Goal: Check status: Check status

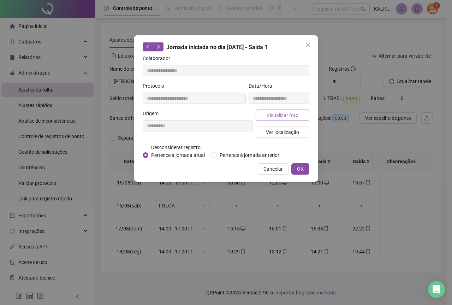
click at [296, 111] on span "Visualizar foto" at bounding box center [283, 115] width 32 height 8
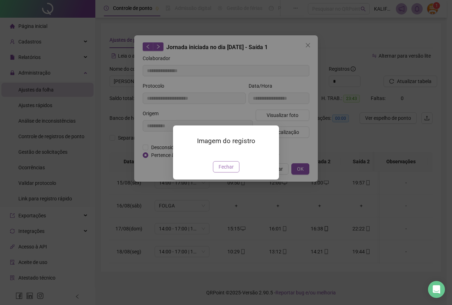
click at [217, 172] on button "Fechar" at bounding box center [226, 166] width 26 height 11
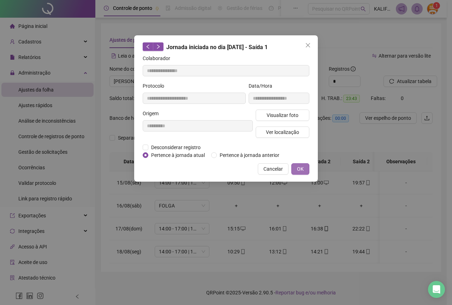
click at [305, 172] on button "OK" at bounding box center [300, 168] width 18 height 11
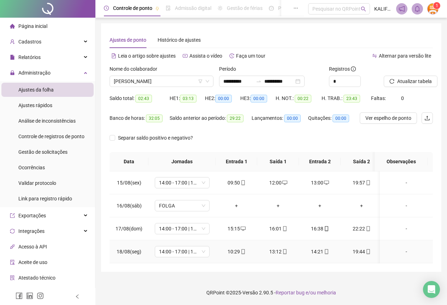
click at [242, 253] on icon "mobile" at bounding box center [243, 251] width 5 height 5
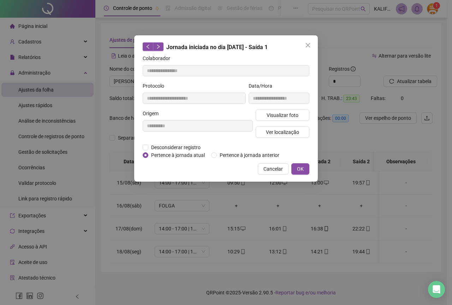
type input "**********"
click at [276, 111] on span "Visualizar foto" at bounding box center [283, 115] width 32 height 8
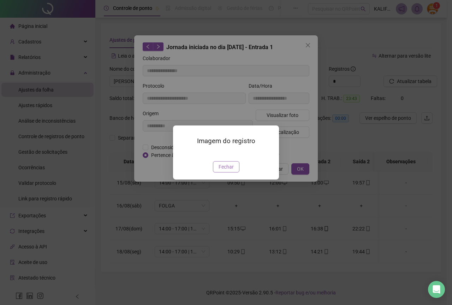
click at [229, 171] on span "Fechar" at bounding box center [226, 167] width 15 height 8
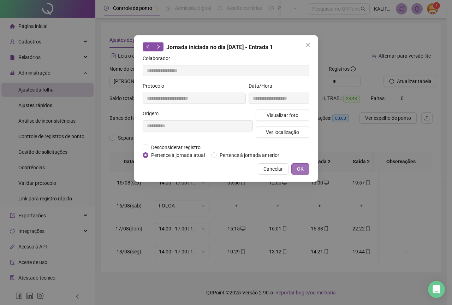
click at [306, 168] on button "OK" at bounding box center [300, 168] width 18 height 11
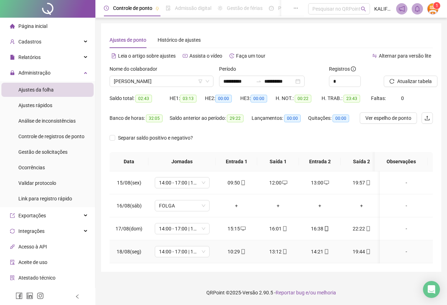
click at [282, 252] on icon "mobile" at bounding box center [284, 251] width 5 height 5
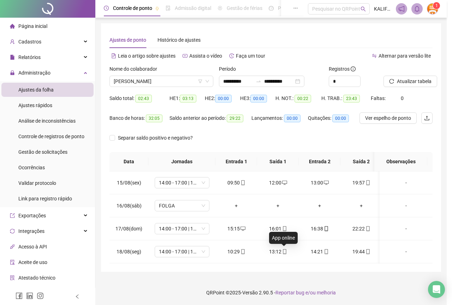
type input "**********"
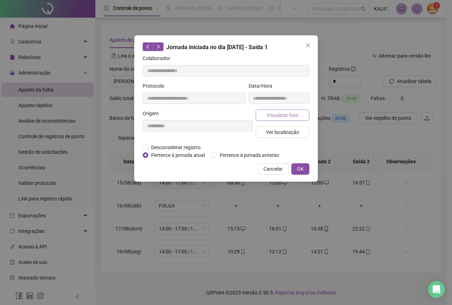
click at [268, 113] on span "Visualizar foto" at bounding box center [283, 115] width 32 height 8
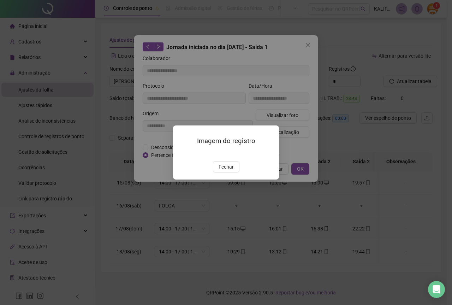
click at [226, 179] on div "Imagem do registro Fechar" at bounding box center [226, 152] width 106 height 54
click at [229, 171] on span "Fechar" at bounding box center [226, 167] width 15 height 8
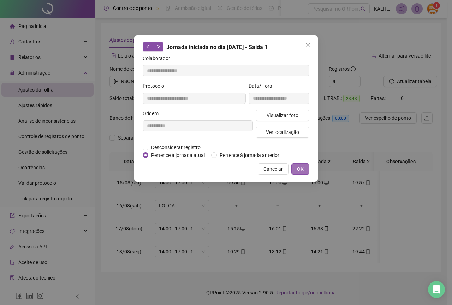
click at [296, 169] on button "OK" at bounding box center [300, 168] width 18 height 11
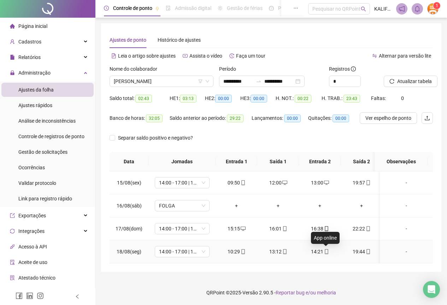
click at [325, 251] on icon "mobile" at bounding box center [326, 251] width 3 height 5
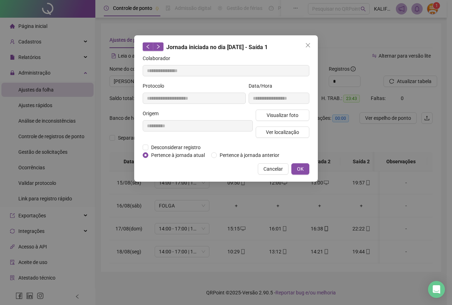
type input "**********"
click at [262, 114] on button "Visualizar foto" at bounding box center [283, 115] width 54 height 11
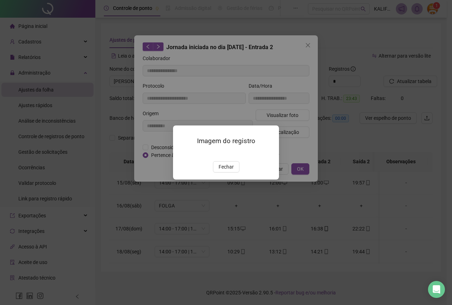
drag, startPoint x: 221, startPoint y: 200, endPoint x: 225, endPoint y: 206, distance: 7.0
click at [221, 179] on div "Imagem do registro Fechar" at bounding box center [226, 152] width 106 height 54
click at [226, 171] on span "Fechar" at bounding box center [226, 167] width 15 height 8
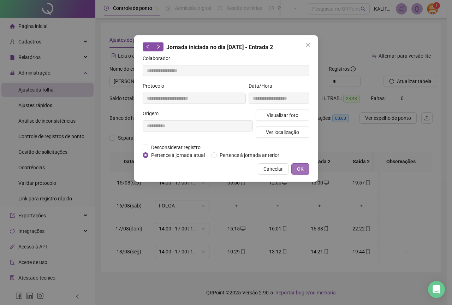
click at [294, 167] on button "OK" at bounding box center [300, 168] width 18 height 11
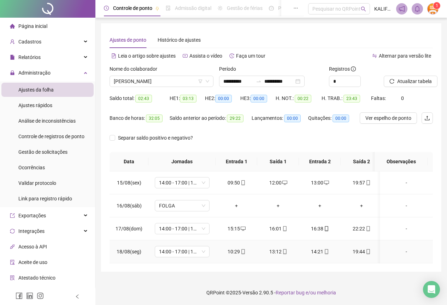
click at [362, 254] on div "19:44" at bounding box center [361, 252] width 30 height 8
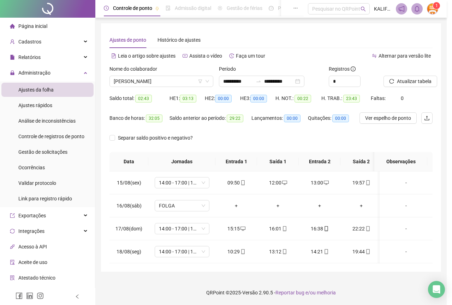
type input "**********"
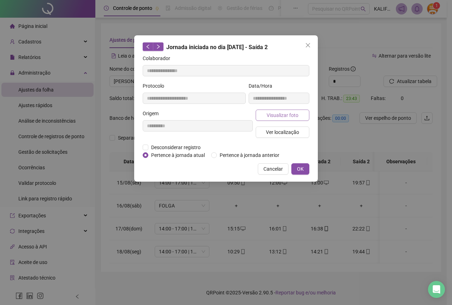
click at [298, 118] on button "Visualizar foto" at bounding box center [283, 115] width 54 height 11
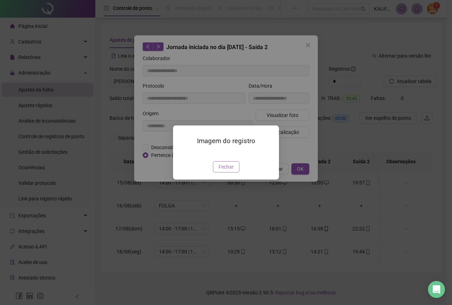
click at [229, 171] on span "Fechar" at bounding box center [226, 167] width 15 height 8
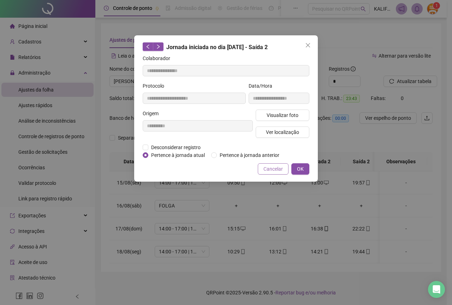
click at [287, 168] on button "Cancelar" at bounding box center [273, 168] width 31 height 11
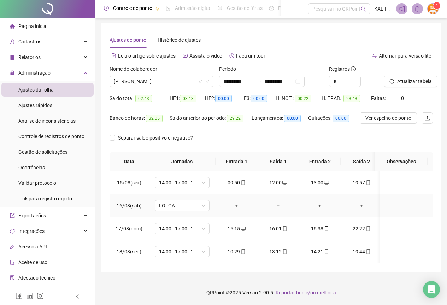
scroll to position [2, 0]
click at [367, 226] on icon "mobile" at bounding box center [368, 228] width 5 height 5
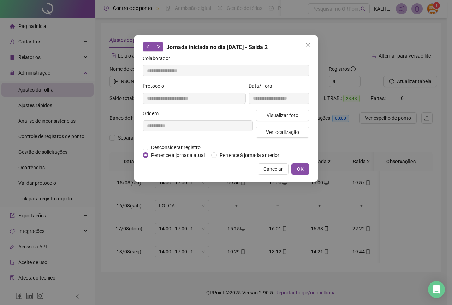
type input "**********"
click at [274, 110] on button "Visualizar foto" at bounding box center [283, 115] width 54 height 11
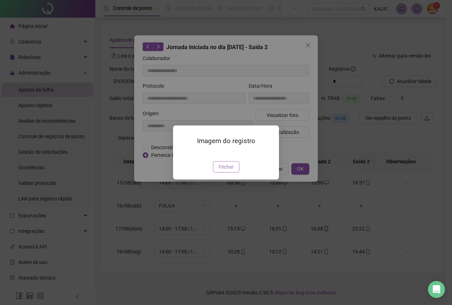
click at [234, 172] on button "Fechar" at bounding box center [226, 166] width 26 height 11
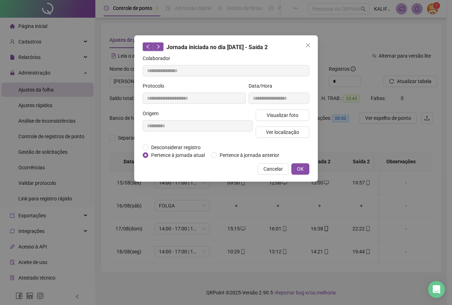
drag, startPoint x: 308, startPoint y: 167, endPoint x: 239, endPoint y: 223, distance: 88.4
click at [306, 167] on button "OK" at bounding box center [300, 168] width 18 height 11
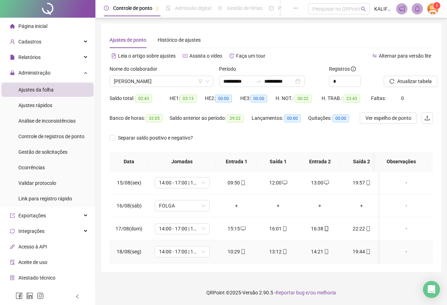
click at [240, 249] on span "mobile" at bounding box center [243, 251] width 6 height 5
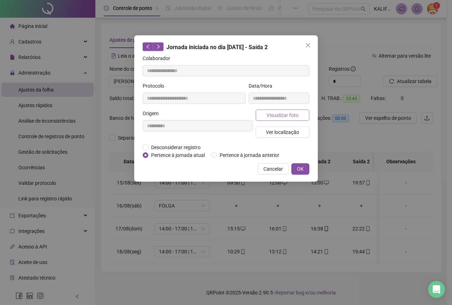
type input "**********"
click at [263, 117] on button "Visualizar foto" at bounding box center [283, 115] width 54 height 11
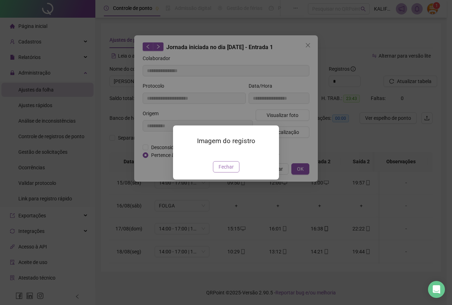
click at [230, 171] on span "Fechar" at bounding box center [226, 167] width 15 height 8
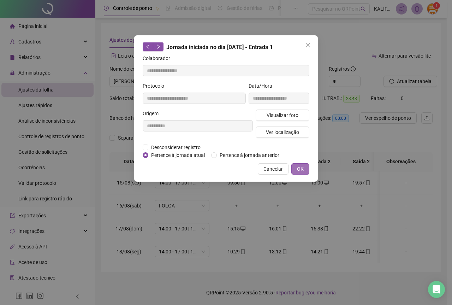
click at [302, 171] on span "OK" at bounding box center [300, 169] width 7 height 8
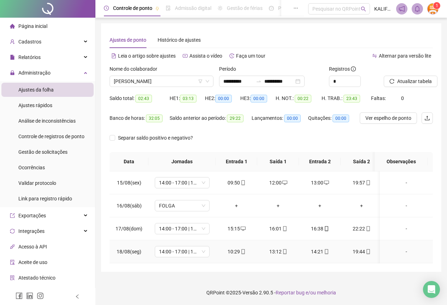
click at [279, 248] on div "13:12" at bounding box center [278, 252] width 30 height 8
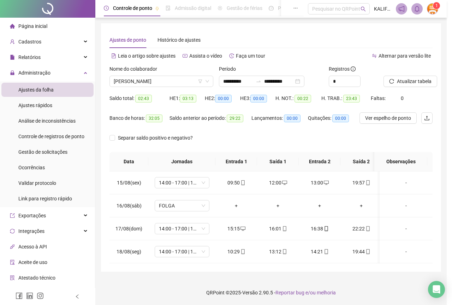
type input "**********"
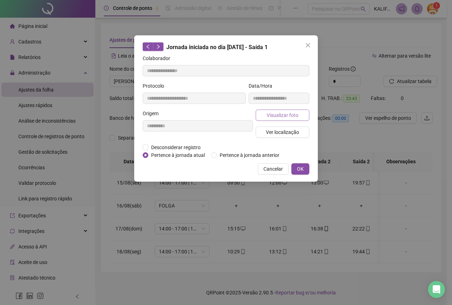
click at [277, 116] on span "Visualizar foto" at bounding box center [283, 115] width 32 height 8
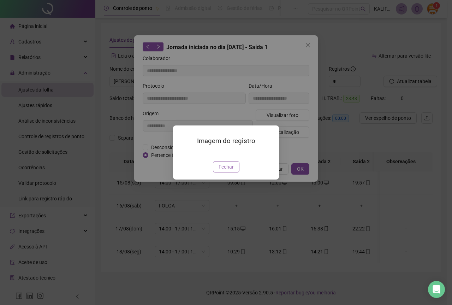
click at [223, 171] on span "Fechar" at bounding box center [226, 167] width 15 height 8
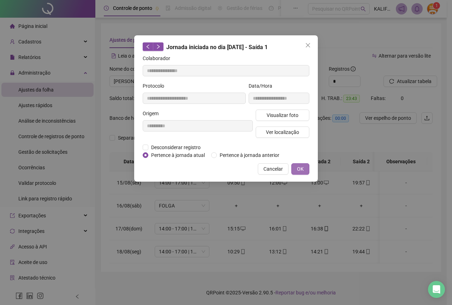
click at [308, 168] on button "OK" at bounding box center [300, 168] width 18 height 11
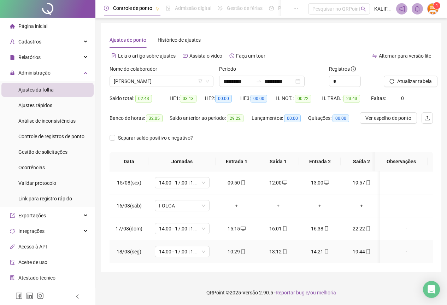
click at [324, 249] on icon "mobile" at bounding box center [326, 251] width 5 height 5
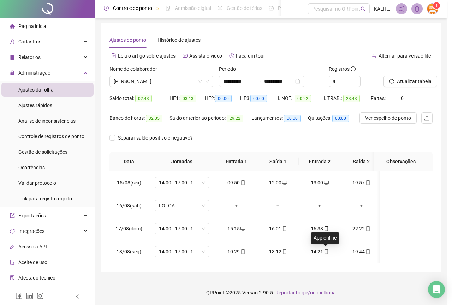
type input "**********"
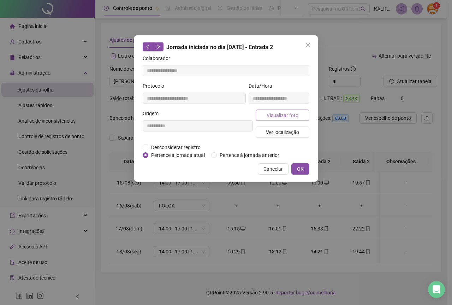
click at [283, 113] on span "Visualizar foto" at bounding box center [283, 115] width 32 height 8
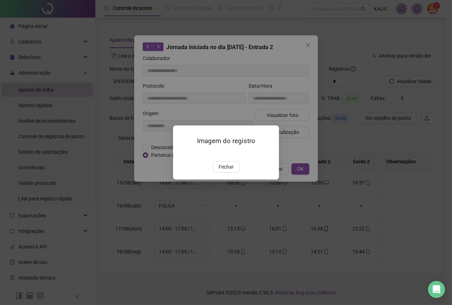
drag, startPoint x: 220, startPoint y: 211, endPoint x: 281, endPoint y: 178, distance: 69.4
click at [220, 171] on span "Fechar" at bounding box center [226, 167] width 15 height 8
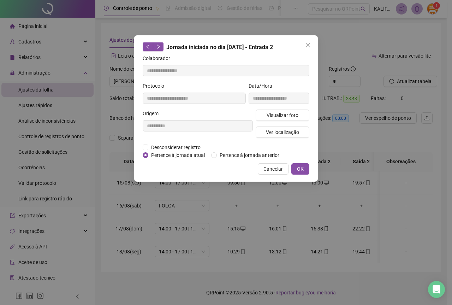
click at [312, 162] on div "**********" at bounding box center [226, 108] width 184 height 146
click at [306, 167] on button "OK" at bounding box center [300, 168] width 18 height 11
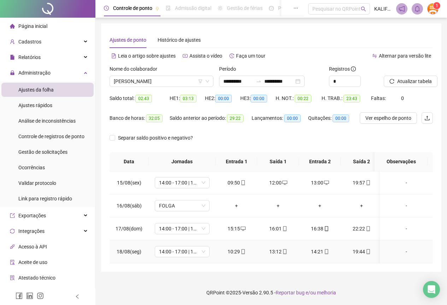
click at [371, 248] on div "19:44" at bounding box center [361, 252] width 30 height 8
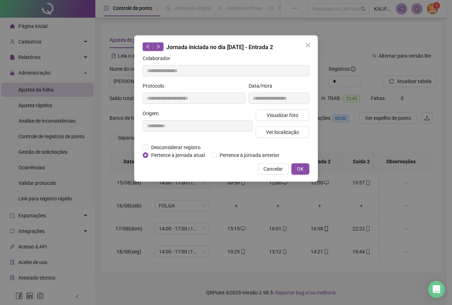
click at [256, 123] on div "Visualizar foto Ver localização" at bounding box center [282, 127] width 57 height 34
click at [258, 118] on button "Visualizar foto" at bounding box center [283, 115] width 54 height 11
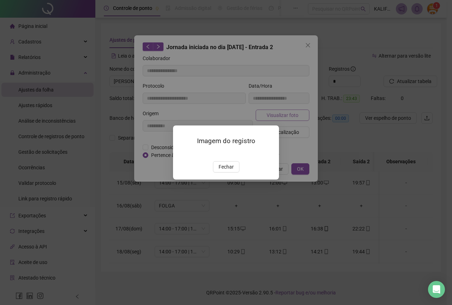
type input "**********"
click at [223, 179] on div "Imagem do registro Fechar" at bounding box center [226, 152] width 106 height 54
click at [223, 171] on span "Fechar" at bounding box center [226, 167] width 15 height 8
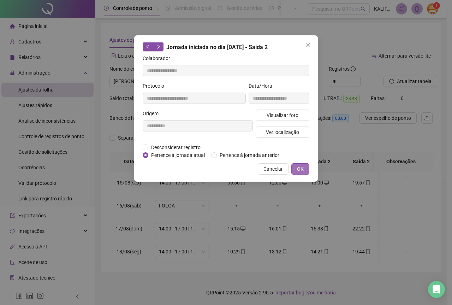
click at [308, 163] on button "OK" at bounding box center [300, 168] width 18 height 11
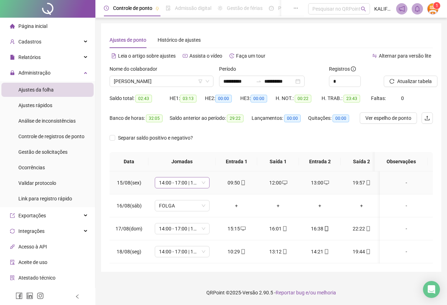
scroll to position [0, 0]
